Goal: Check status: Check status

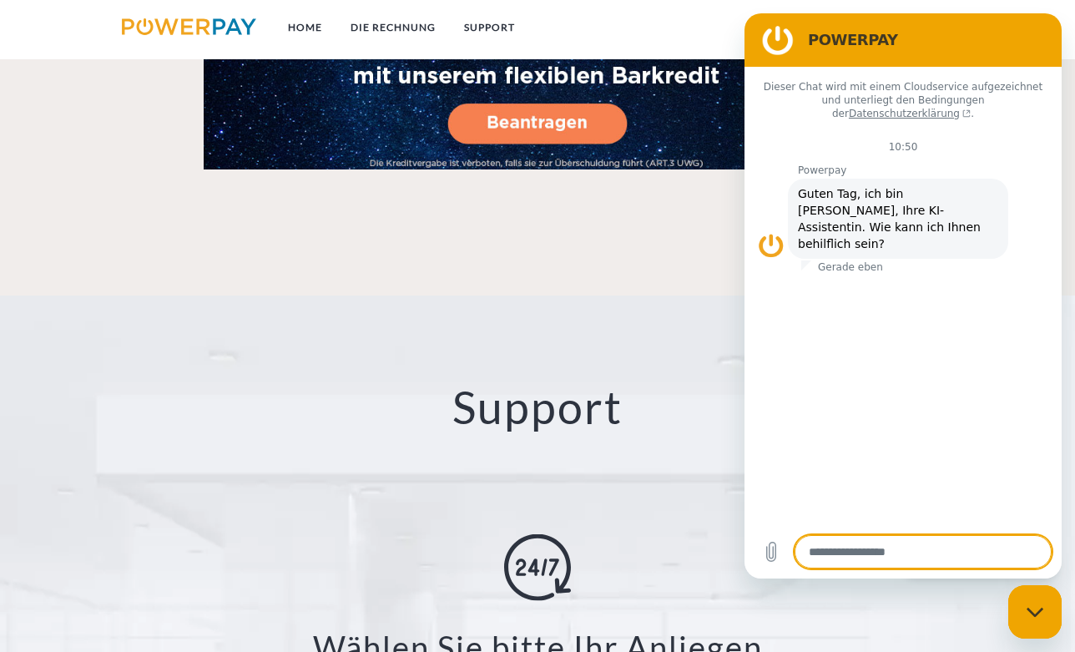
scroll to position [2649, 0]
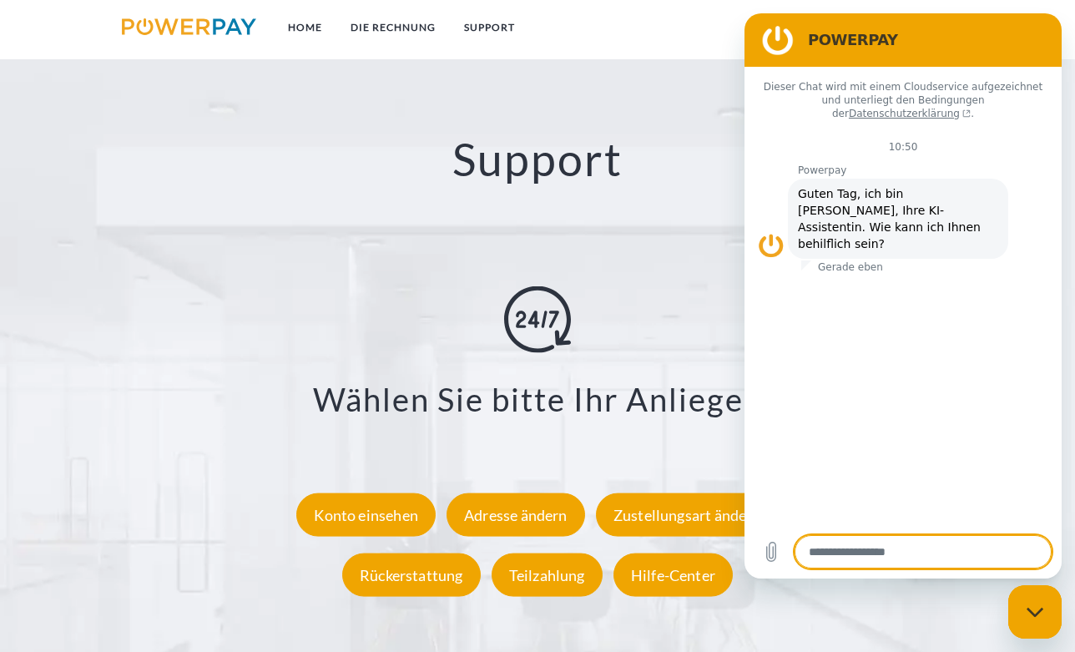
drag, startPoint x: 1037, startPoint y: 617, endPoint x: 1026, endPoint y: 612, distance: 12.0
click at [1037, 616] on icon "Messaging-Fenster schließen" at bounding box center [1036, 612] width 18 height 11
type textarea "*"
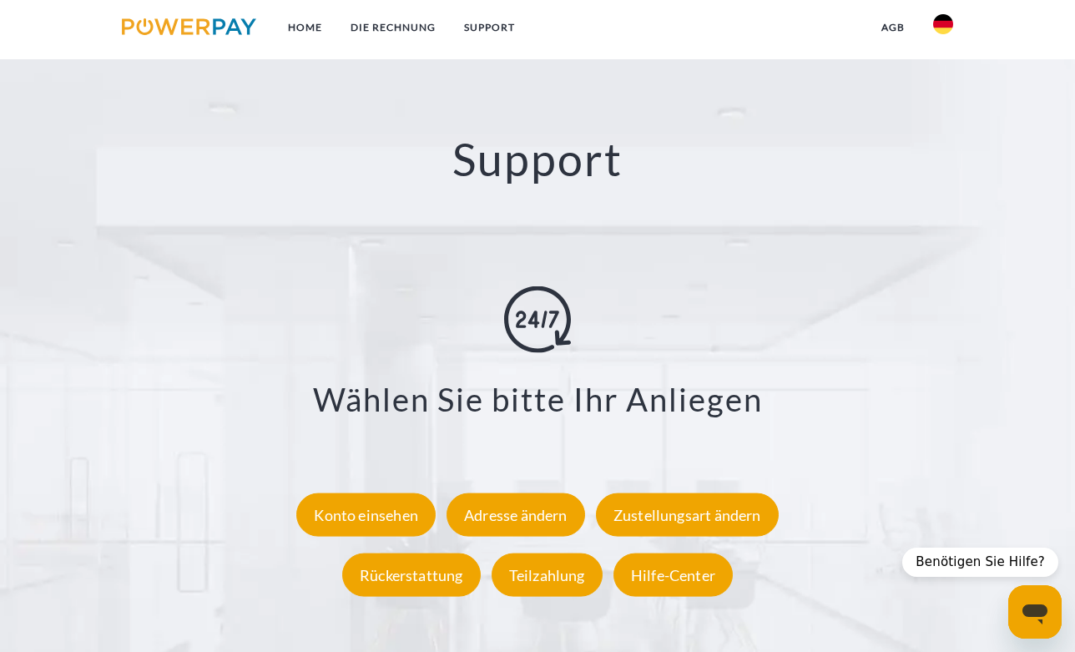
scroll to position [2816, 0]
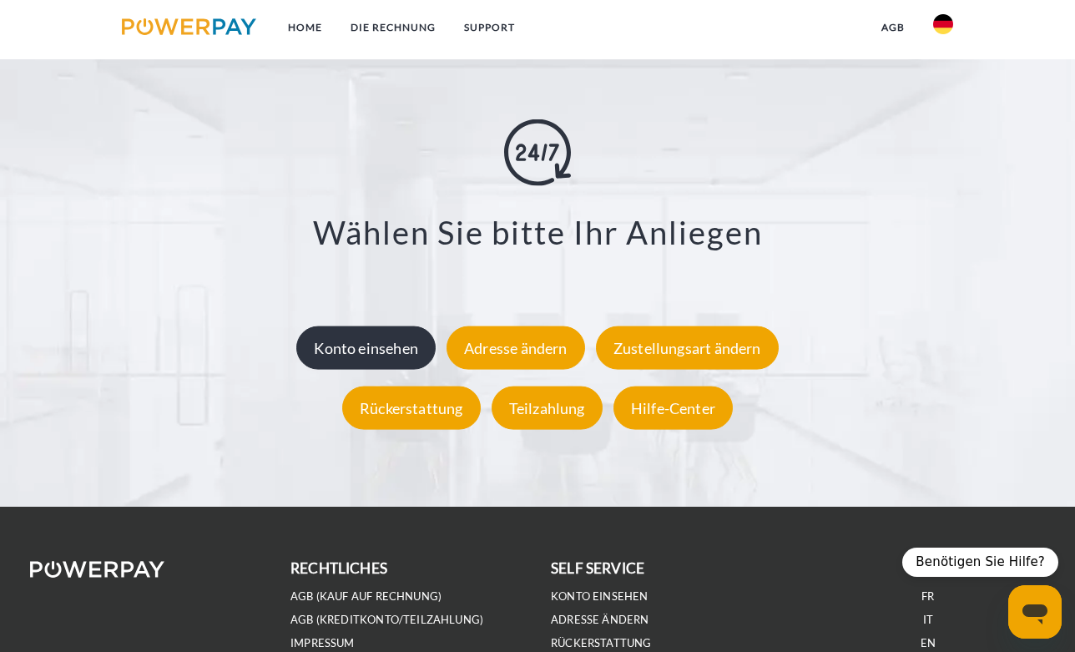
click at [357, 341] on div "Konto einsehen" at bounding box center [365, 347] width 139 height 43
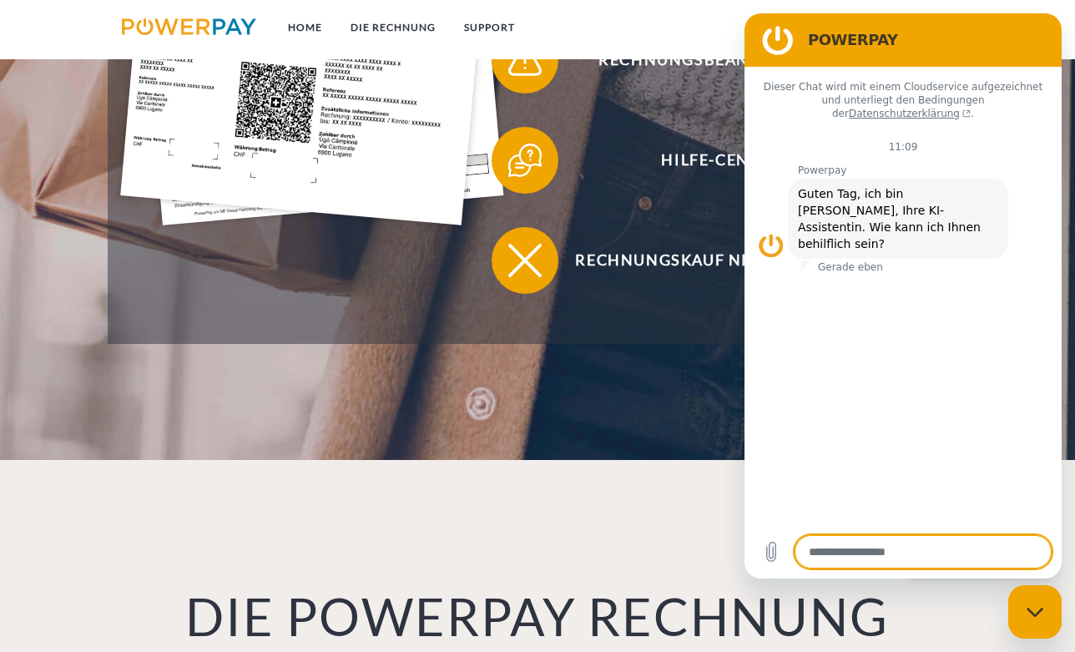
scroll to position [1002, 0]
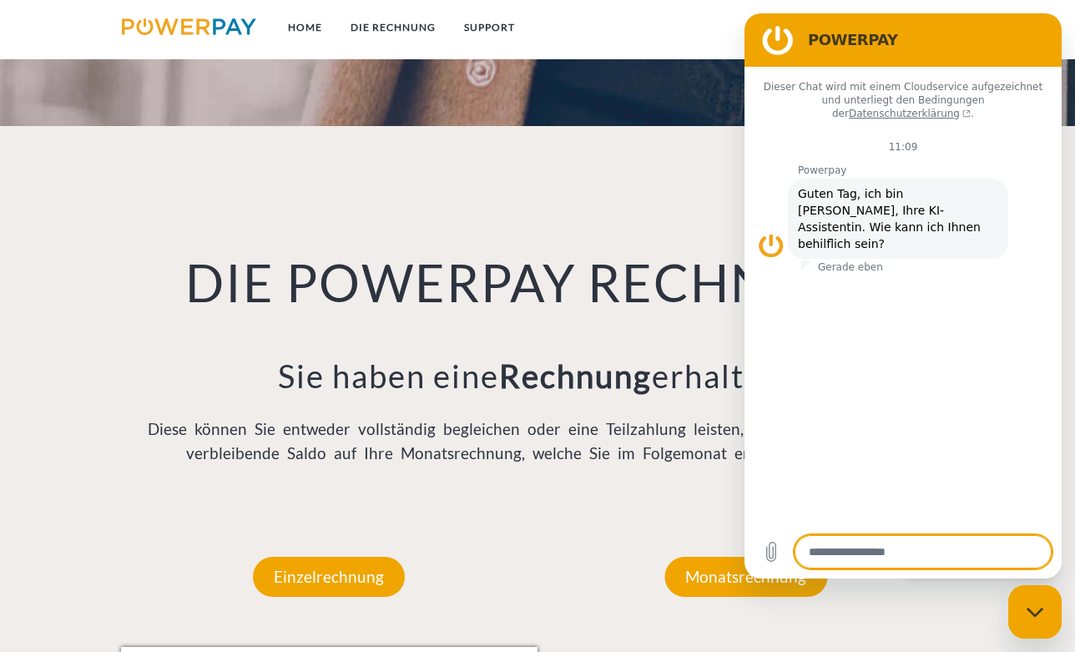
click at [674, 528] on div "Monatsrechnung" at bounding box center [745, 577] width 263 height 140
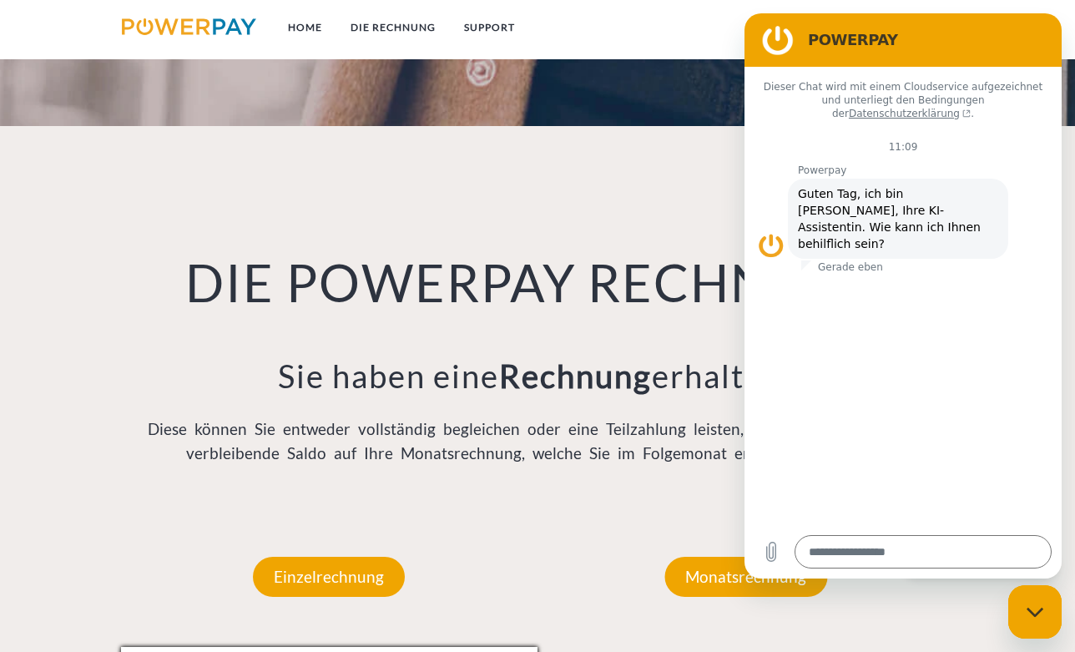
click at [669, 514] on div "Monatsrechnung" at bounding box center [745, 577] width 263 height 140
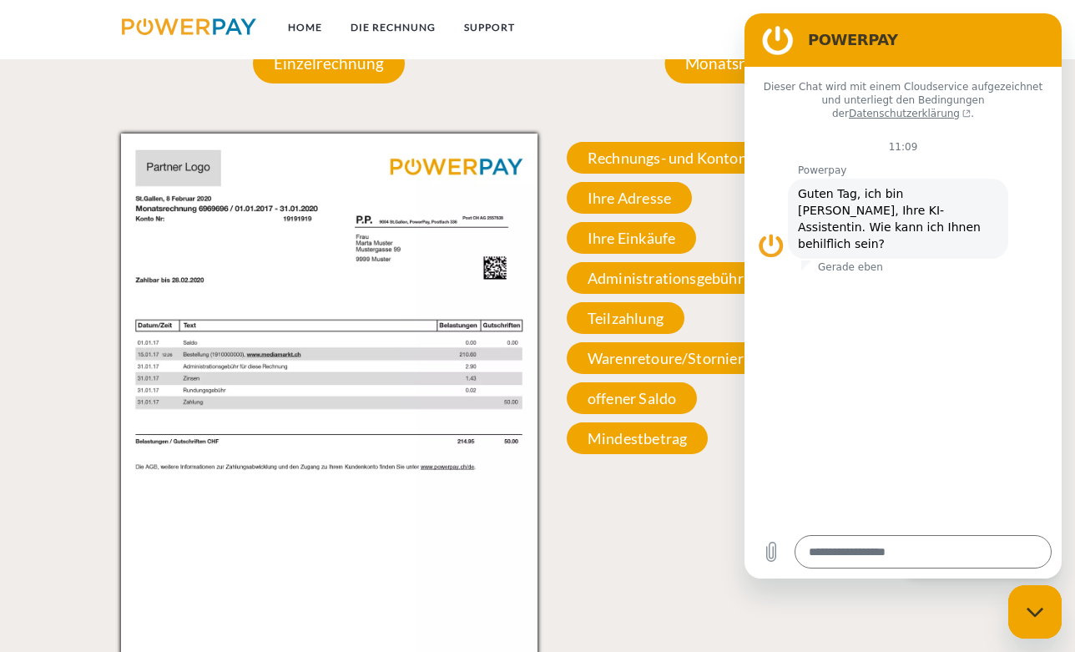
scroll to position [1669, 0]
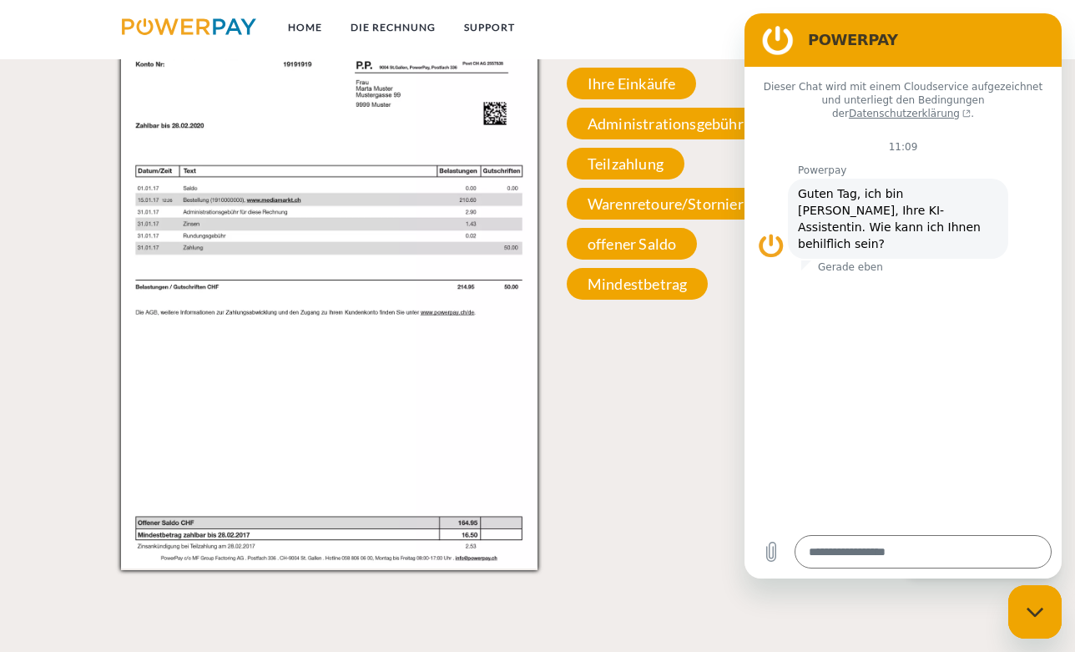
click at [1032, 605] on div "Messaging-Fenster schließen" at bounding box center [1035, 612] width 50 height 50
type textarea "*"
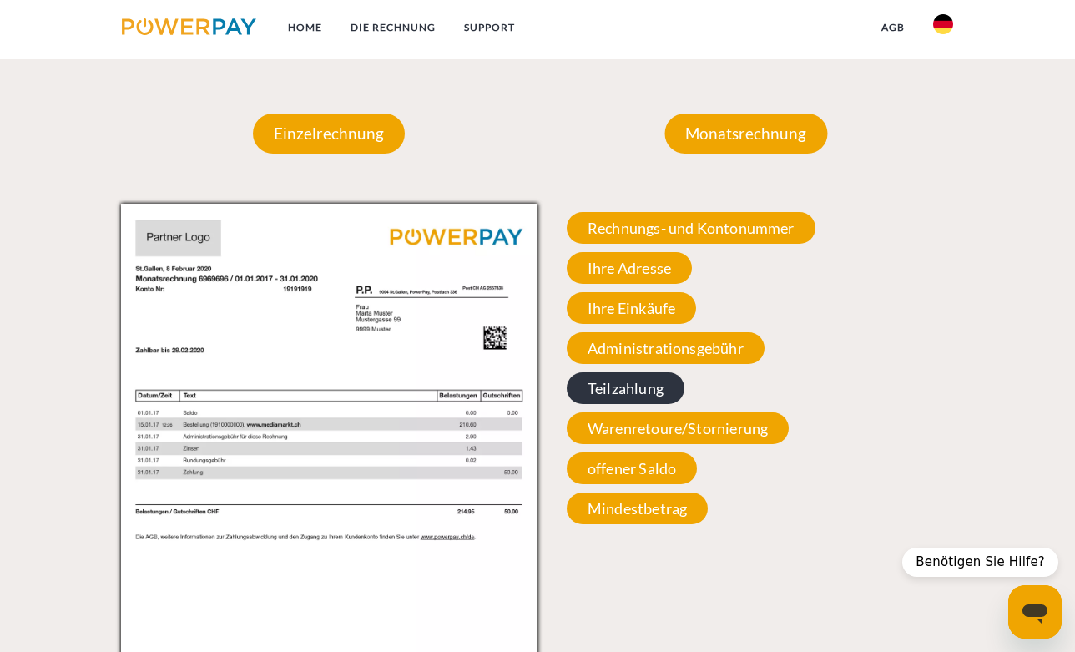
scroll to position [1481, 0]
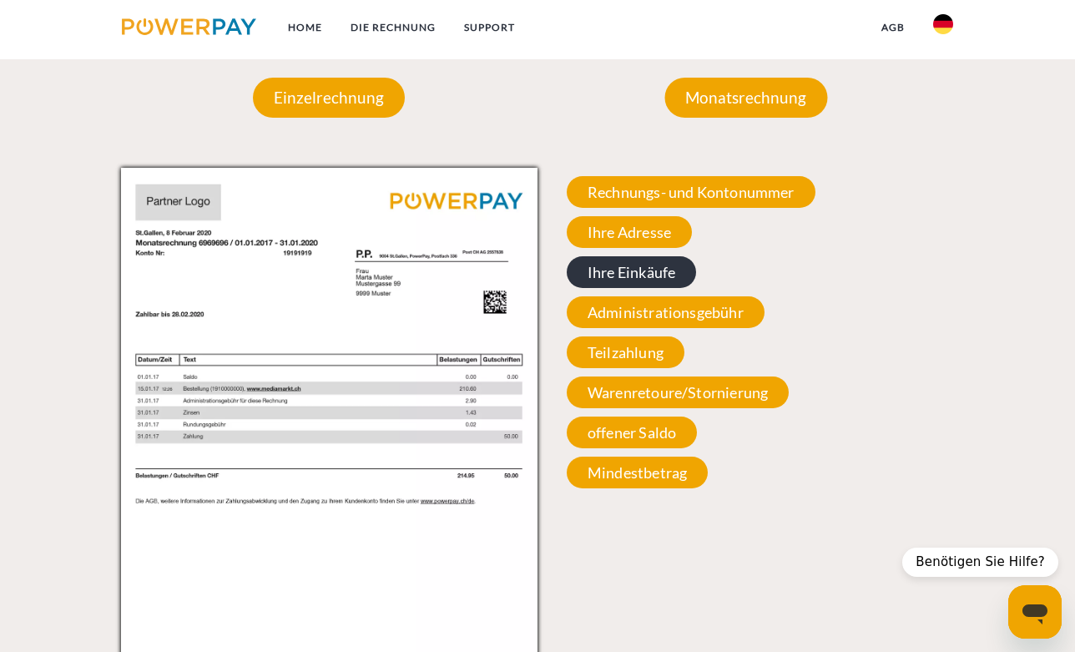
click at [639, 280] on span "Ihre Einkäufe" at bounding box center [631, 272] width 129 height 32
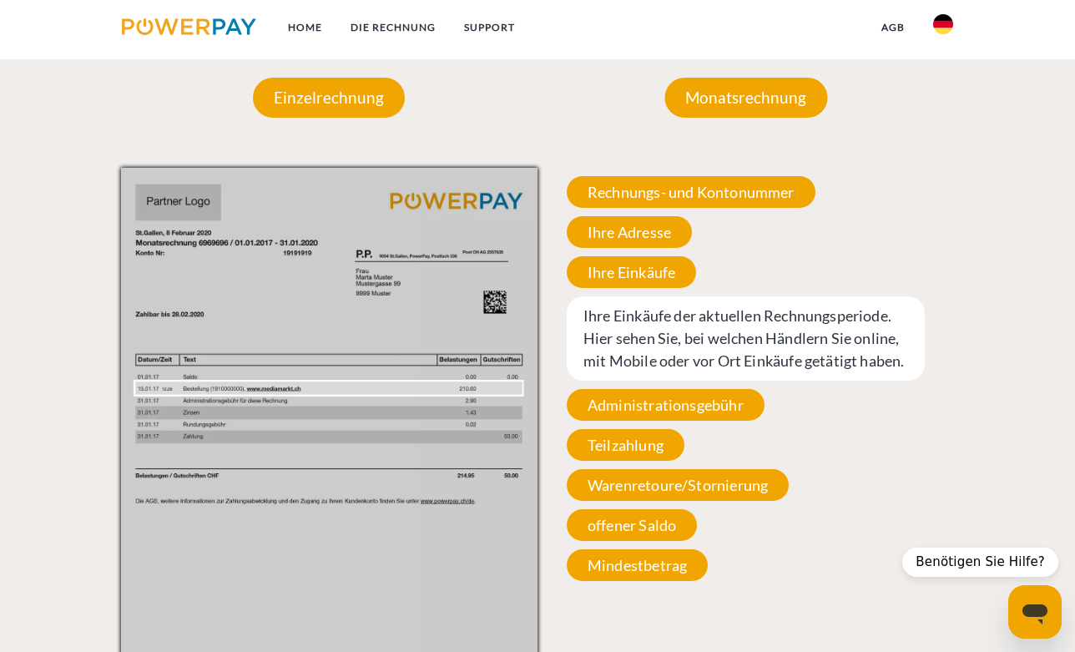
scroll to position [1648, 0]
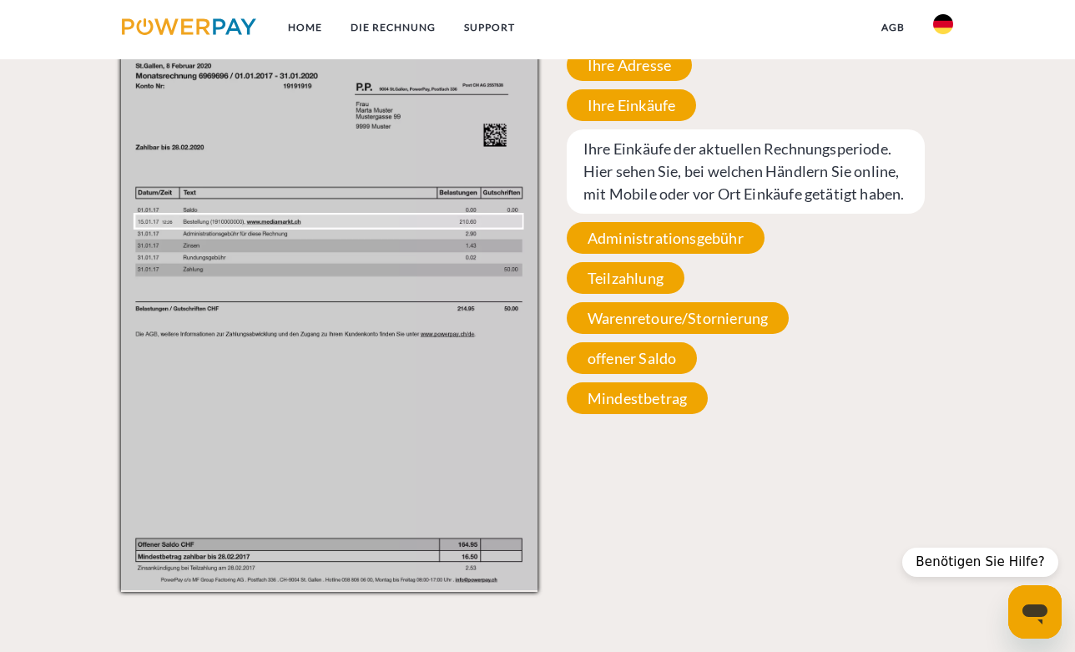
click at [929, 317] on div "Rechnungs- und Kontonummer Ihre Rechnungs –und Kontonummer. Bitte geben Sie die…" at bounding box center [746, 212] width 417 height 422
click at [619, 356] on span "offener Saldo" at bounding box center [632, 358] width 130 height 32
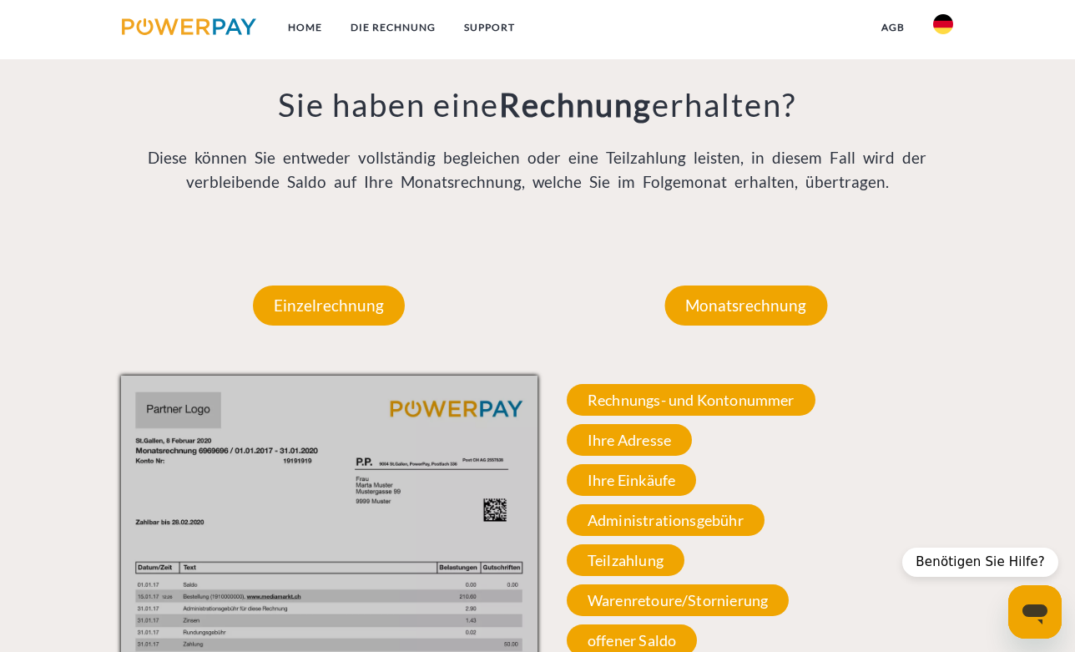
scroll to position [1314, 0]
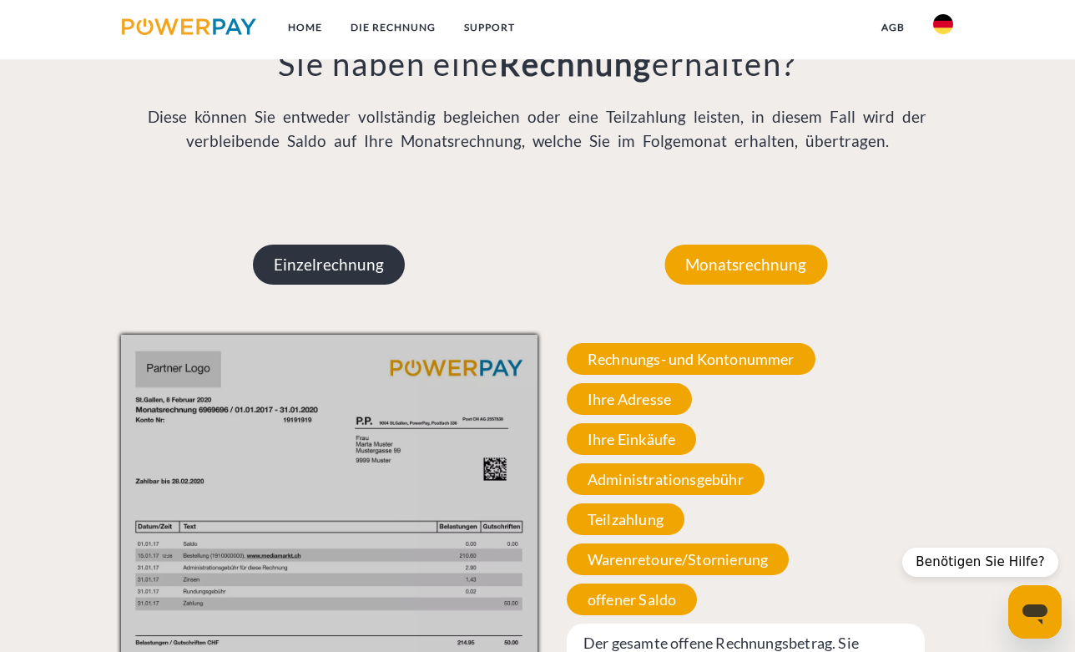
click at [340, 271] on p "Einzelrechnung" at bounding box center [329, 265] width 152 height 40
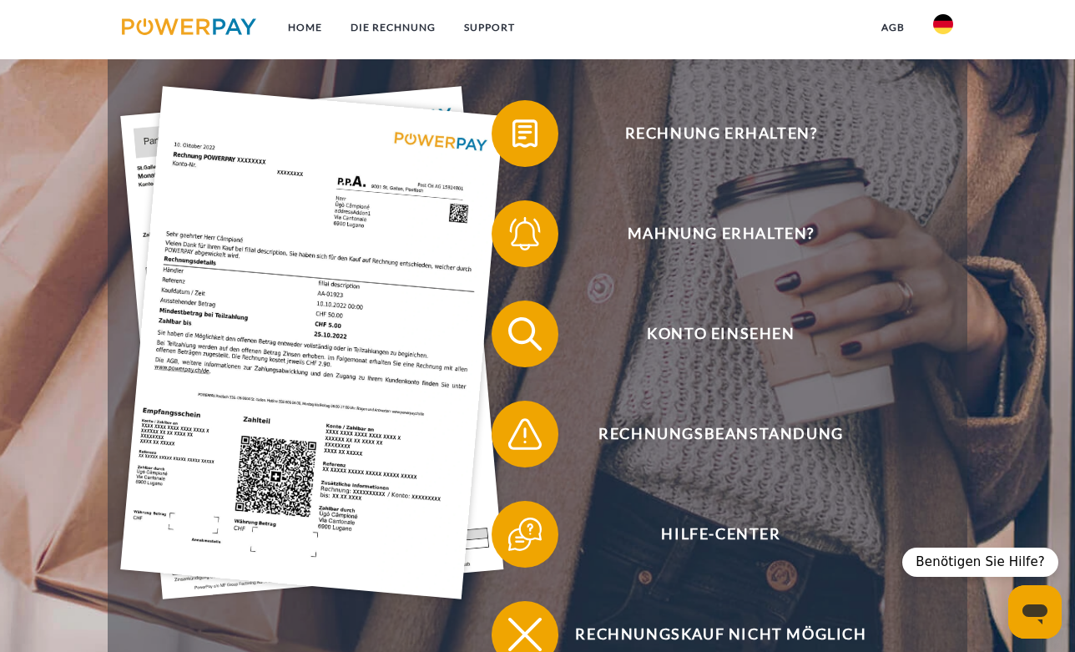
scroll to position [334, 0]
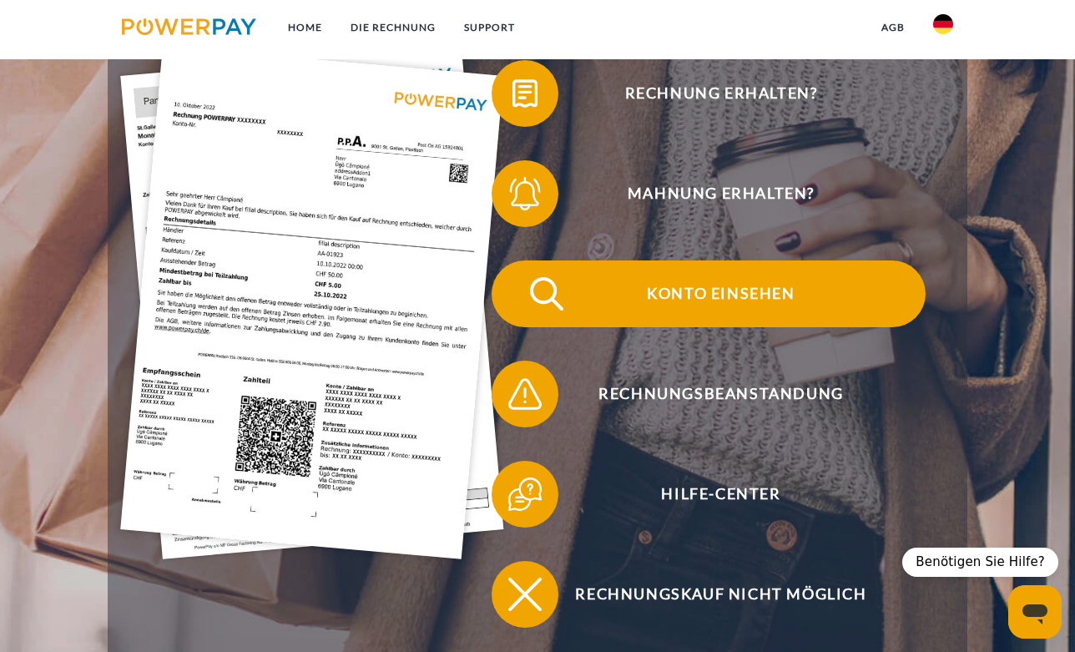
click at [694, 291] on span "Konto einsehen" at bounding box center [721, 293] width 409 height 67
